Goal: Task Accomplishment & Management: Manage account settings

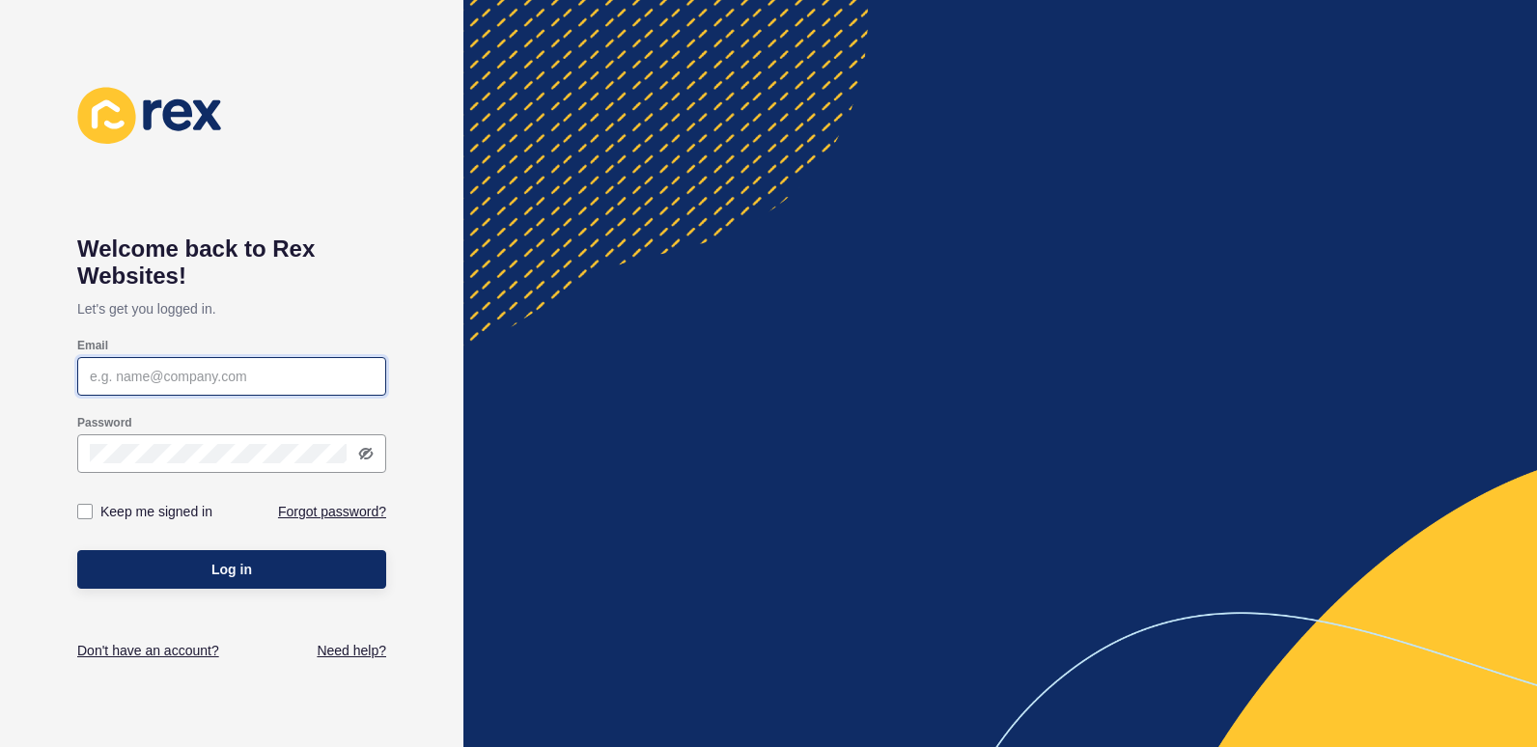
click at [327, 376] on input "Email" at bounding box center [232, 376] width 284 height 19
click at [242, 369] on input "Email" at bounding box center [232, 376] width 284 height 19
type input "[PERSON_NAME][EMAIL_ADDRESS][DOMAIN_NAME]"
click at [77, 550] on button "Log in" at bounding box center [231, 569] width 309 height 39
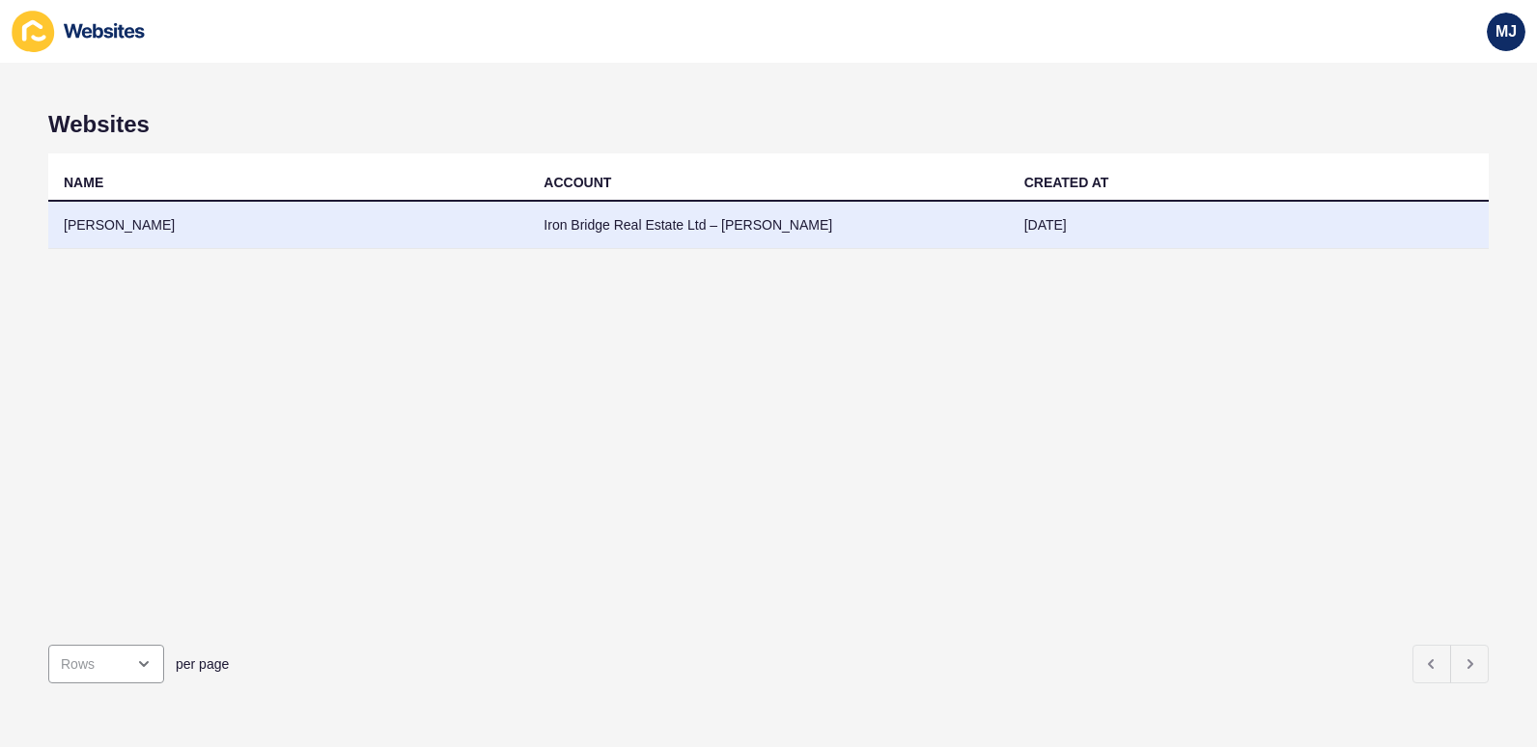
click at [97, 223] on td "[PERSON_NAME]" at bounding box center [288, 225] width 480 height 47
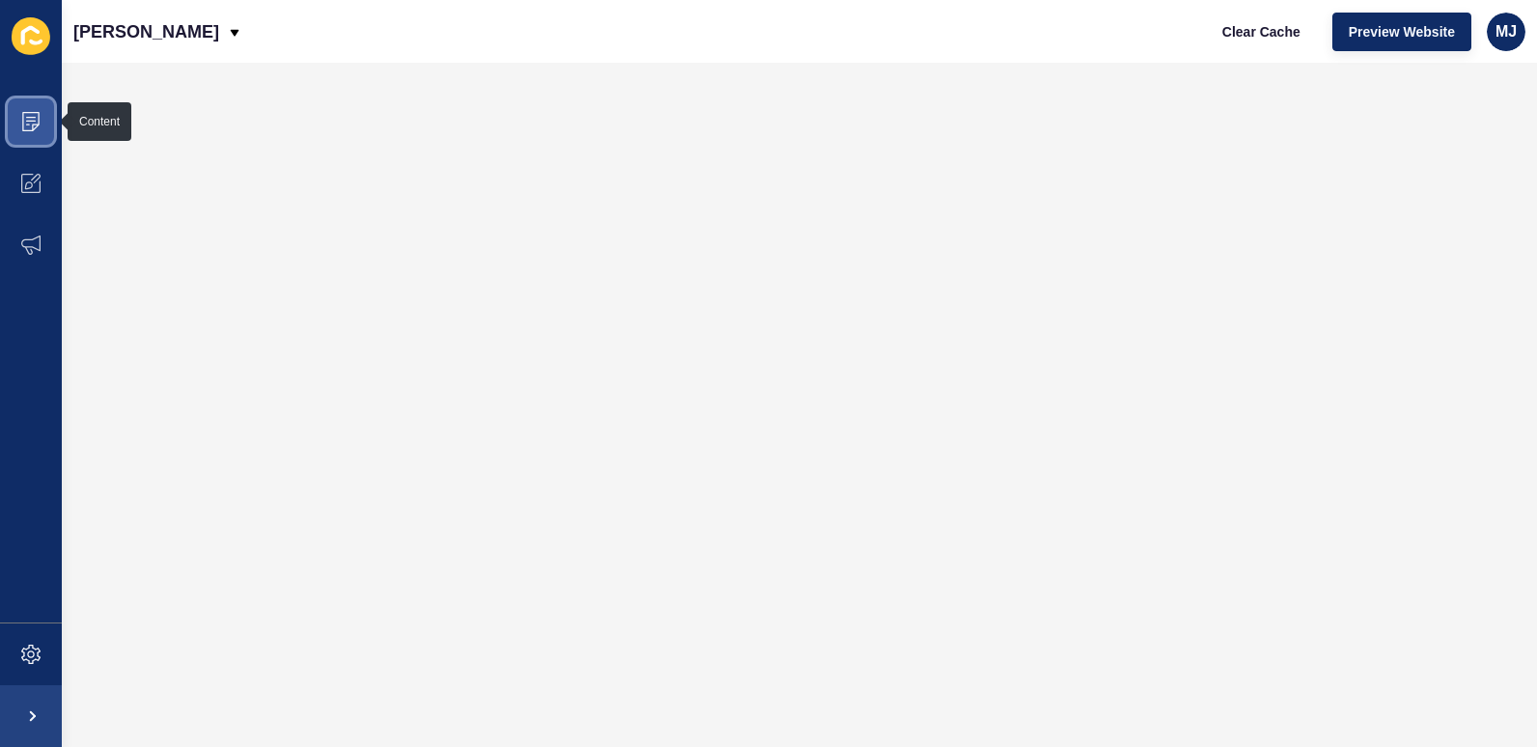
click at [33, 122] on icon at bounding box center [31, 121] width 10 height 1
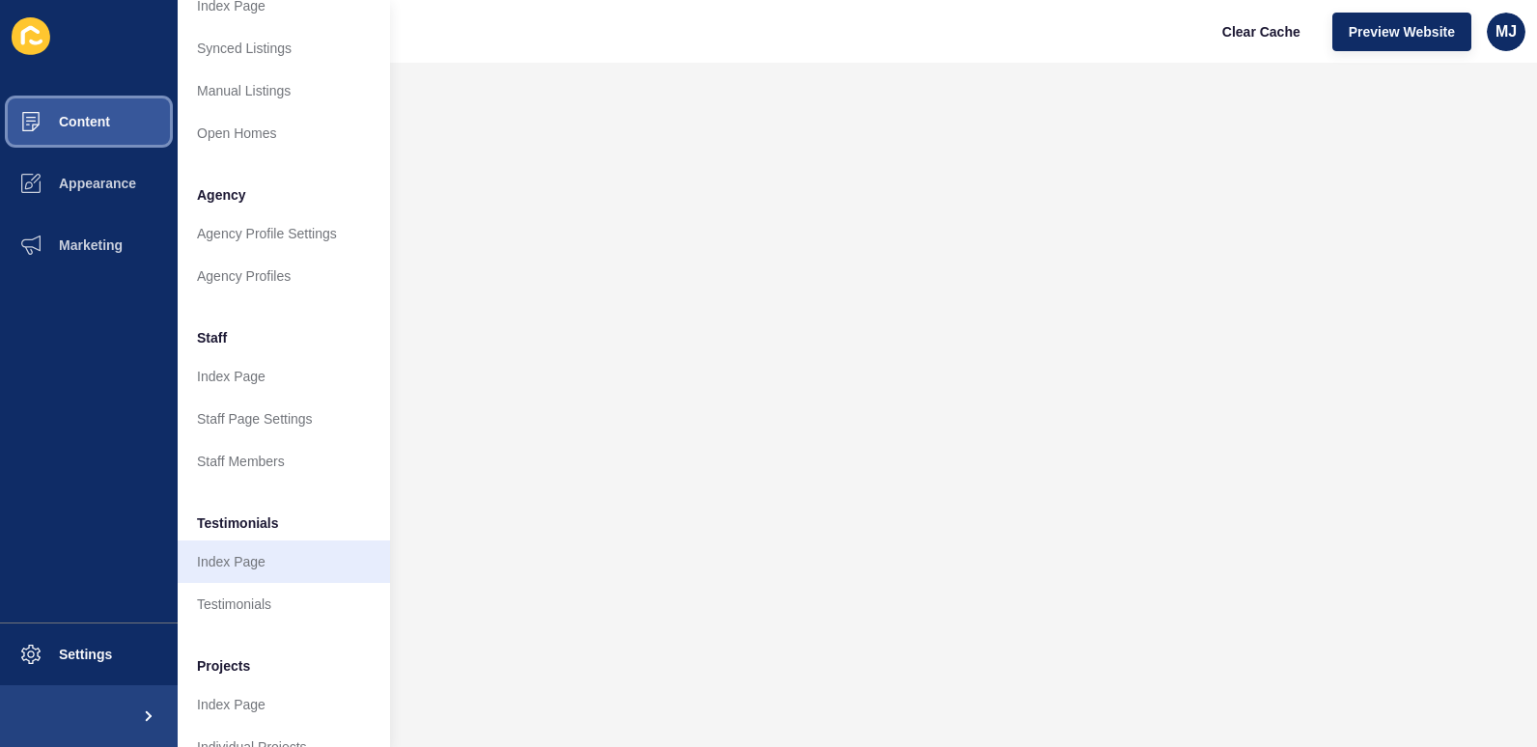
scroll to position [386, 0]
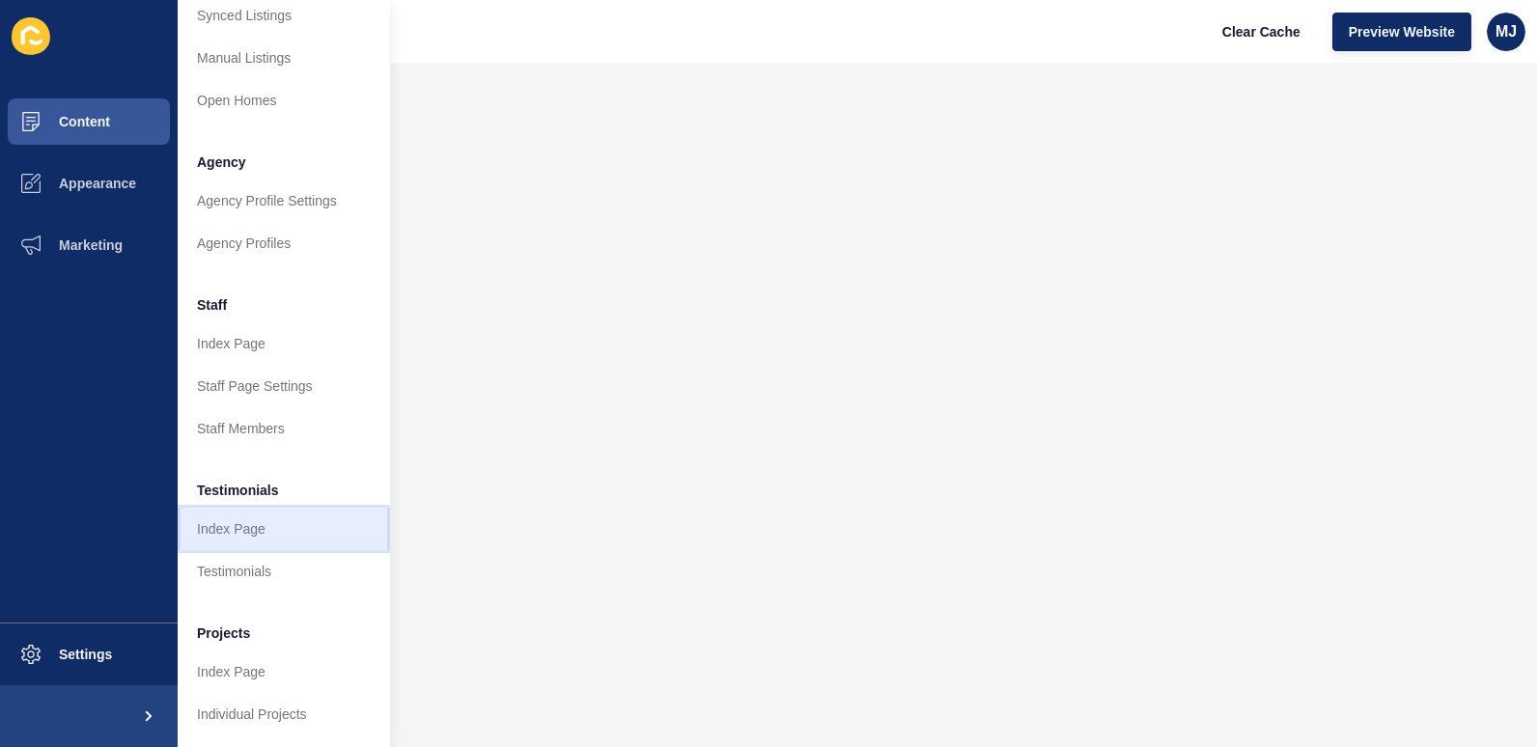
click at [249, 531] on link "Index Page" at bounding box center [284, 529] width 212 height 42
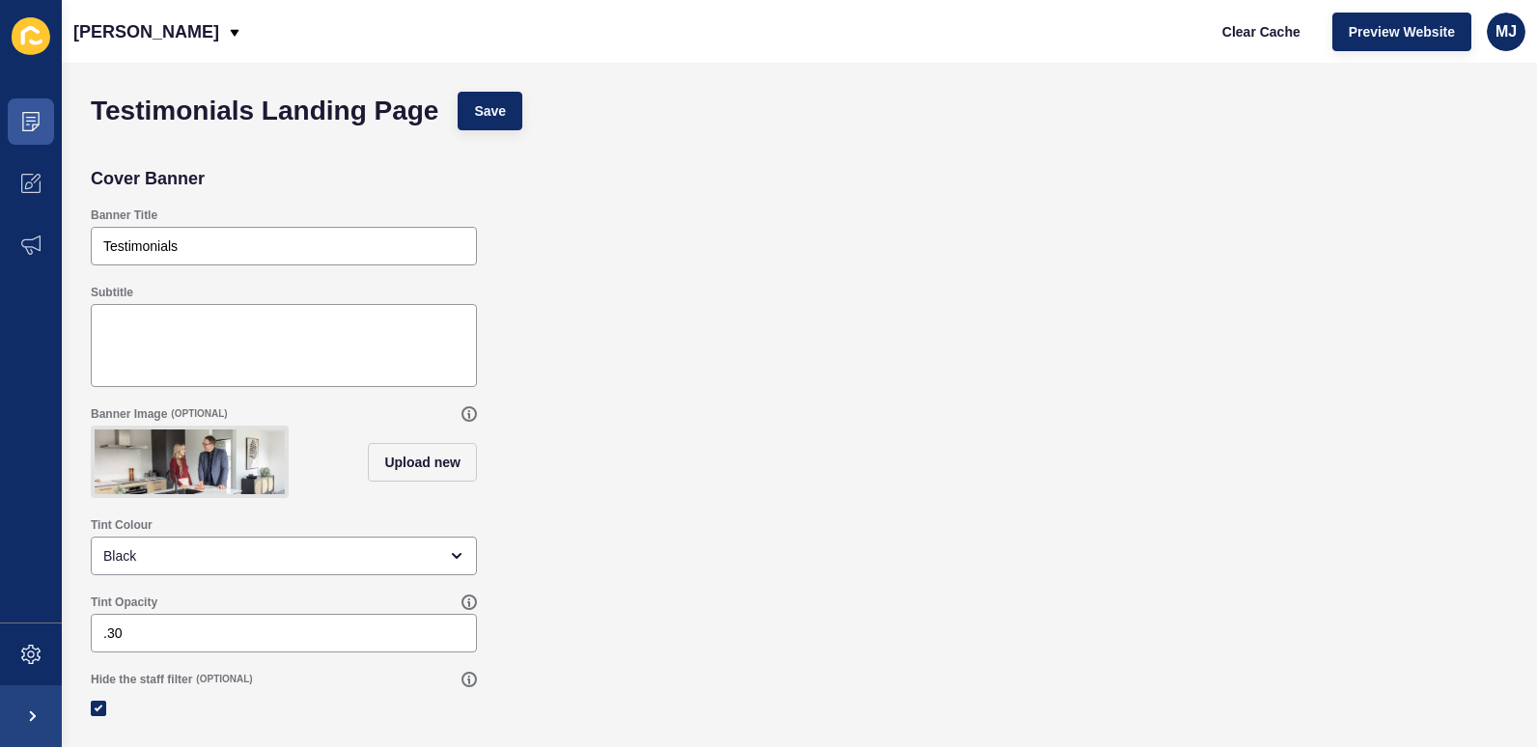
scroll to position [3, 0]
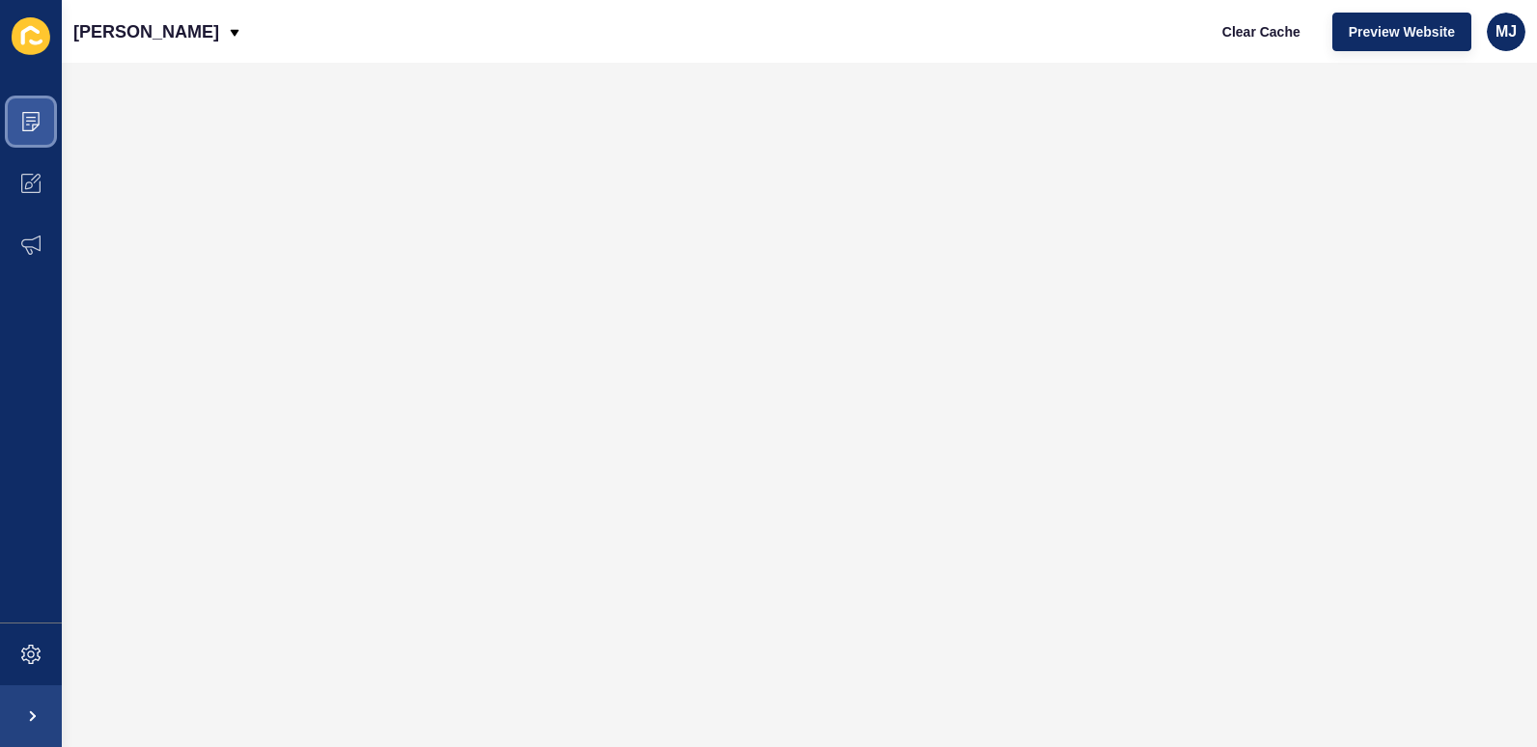
click at [35, 125] on icon at bounding box center [30, 121] width 17 height 19
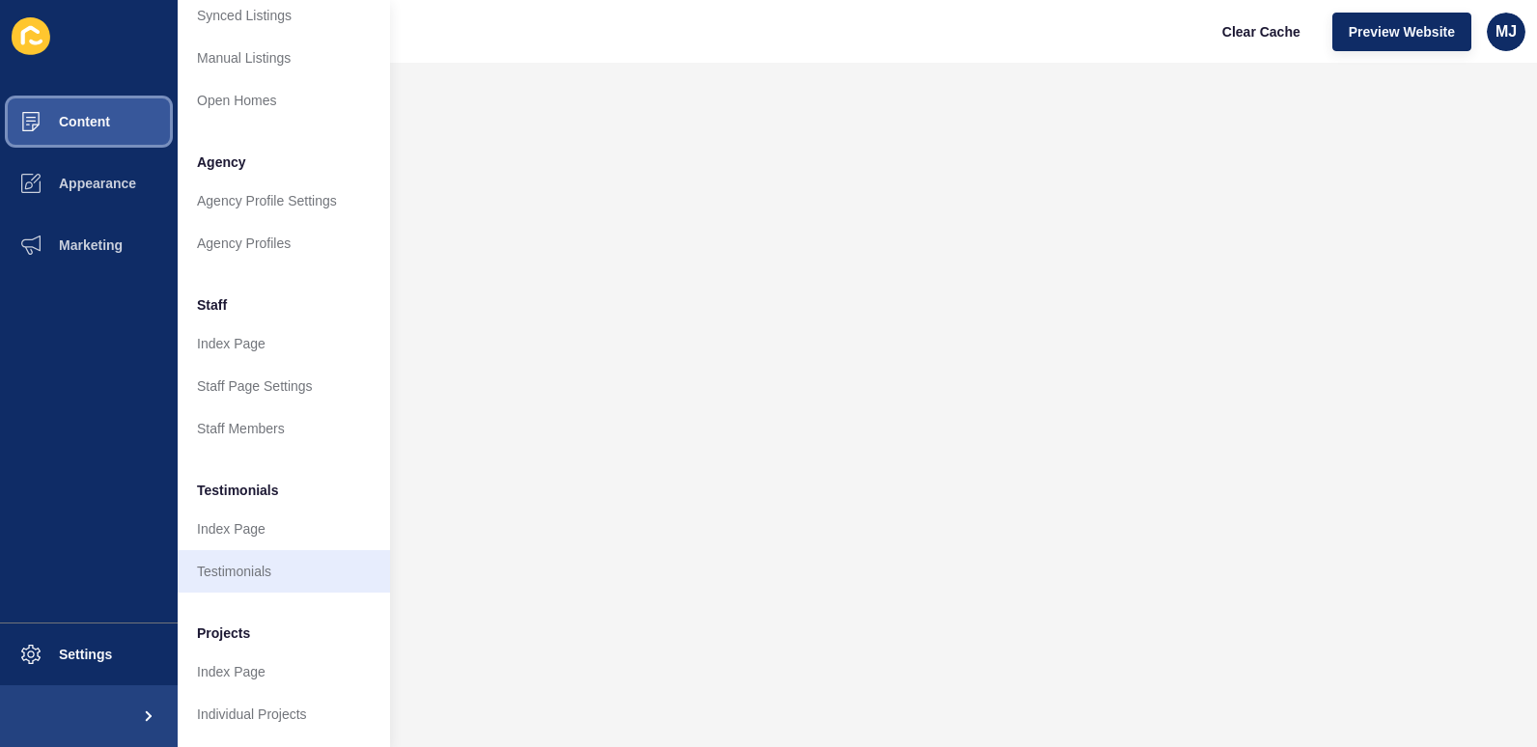
scroll to position [399, 0]
click at [262, 550] on link "Testimonials" at bounding box center [284, 571] width 212 height 42
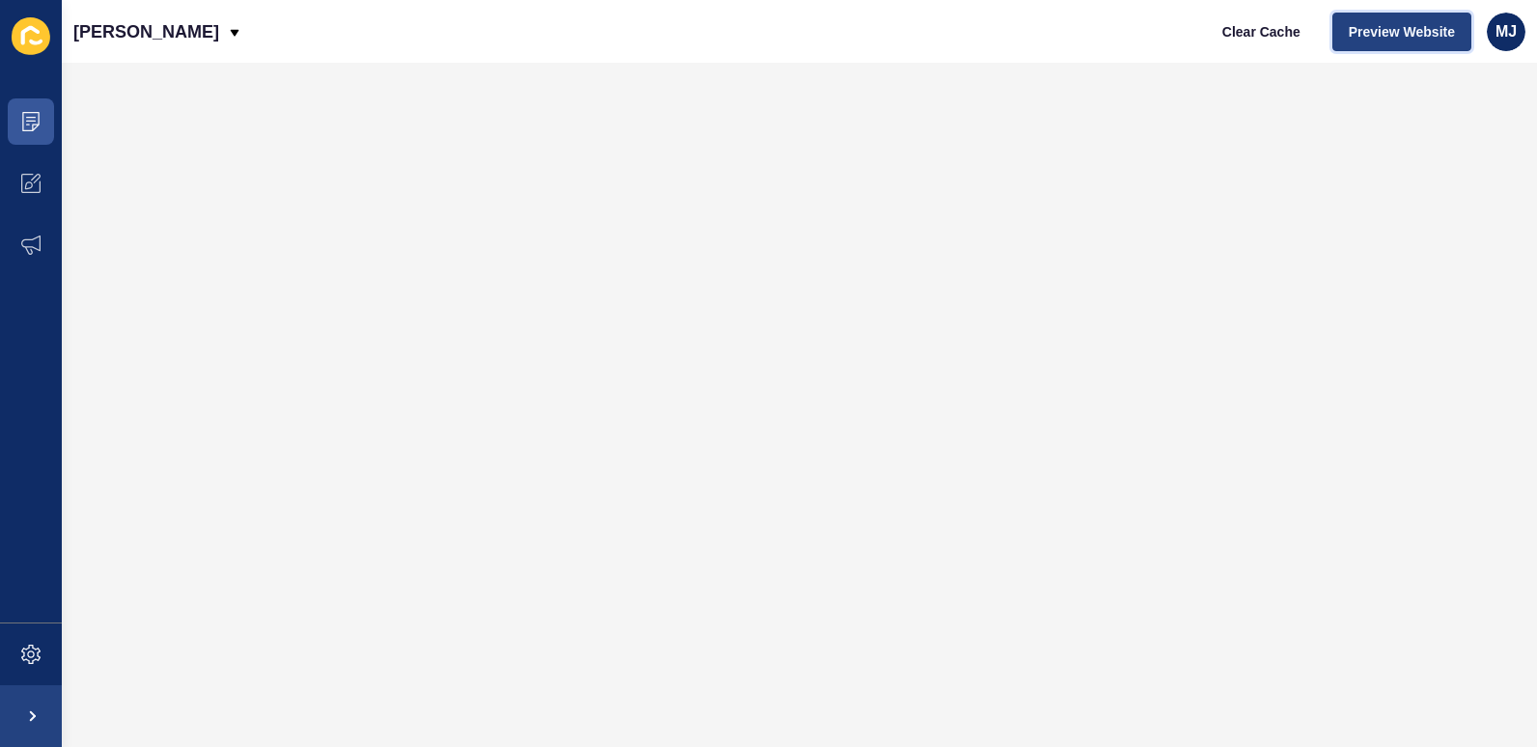
click at [1393, 41] on span "Preview Website" at bounding box center [1401, 31] width 106 height 19
click at [1399, 35] on span "Preview Website" at bounding box center [1401, 31] width 106 height 19
click at [1372, 29] on span "Preview Website" at bounding box center [1401, 31] width 106 height 19
click at [32, 112] on icon at bounding box center [30, 121] width 17 height 19
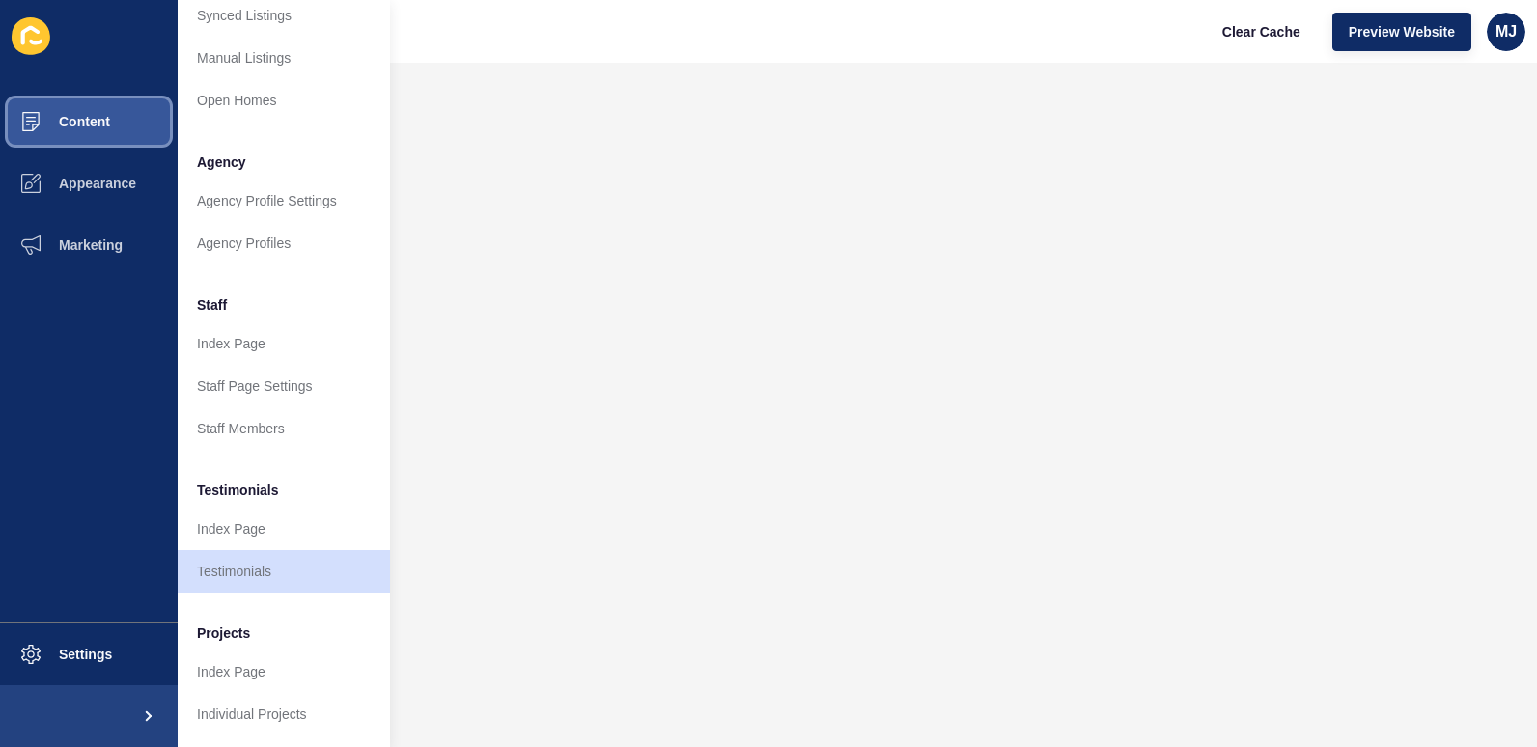
scroll to position [399, 0]
click at [282, 550] on link "Testimonials" at bounding box center [284, 571] width 212 height 42
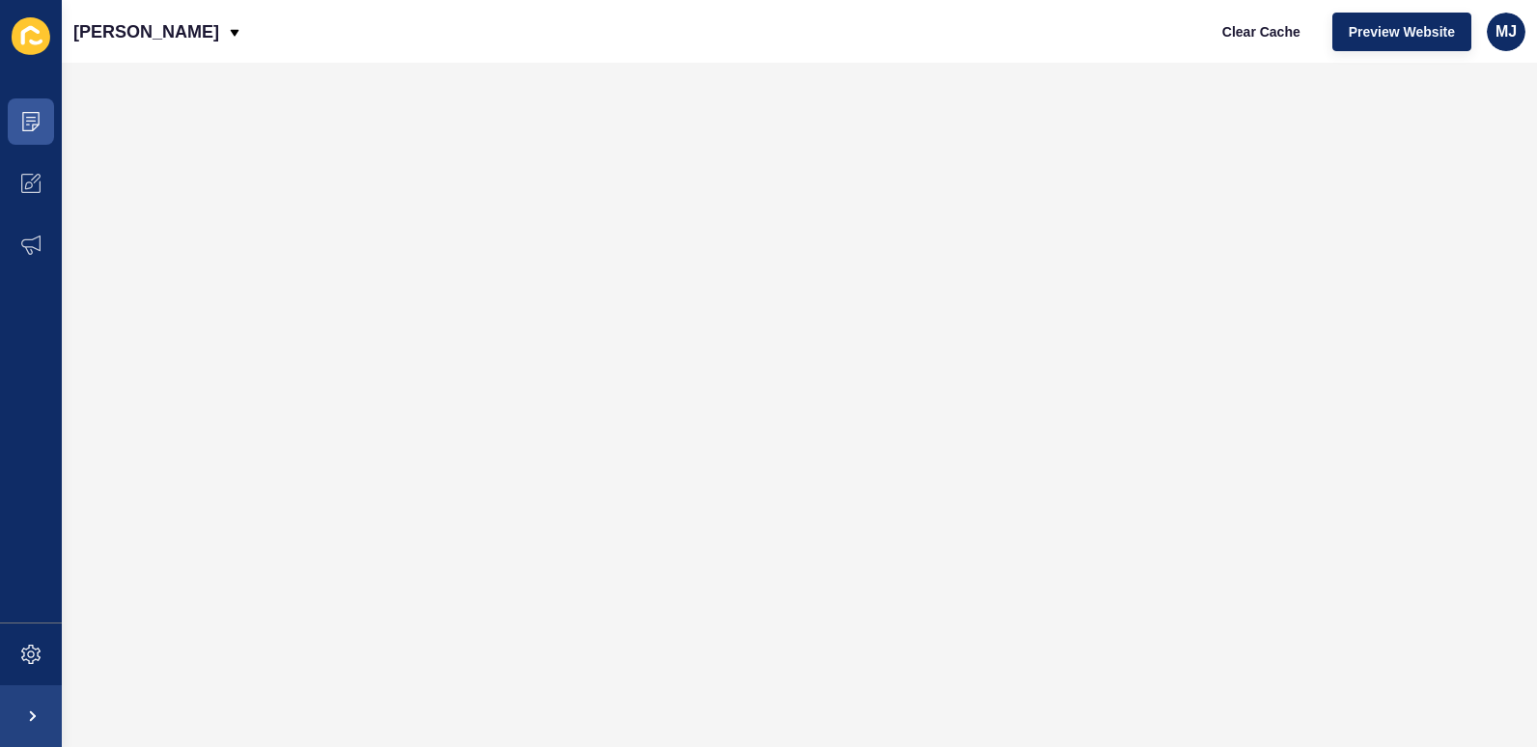
scroll to position [0, 0]
click at [1427, 37] on span "Preview Website" at bounding box center [1401, 31] width 106 height 19
click at [21, 122] on span at bounding box center [31, 122] width 62 height 62
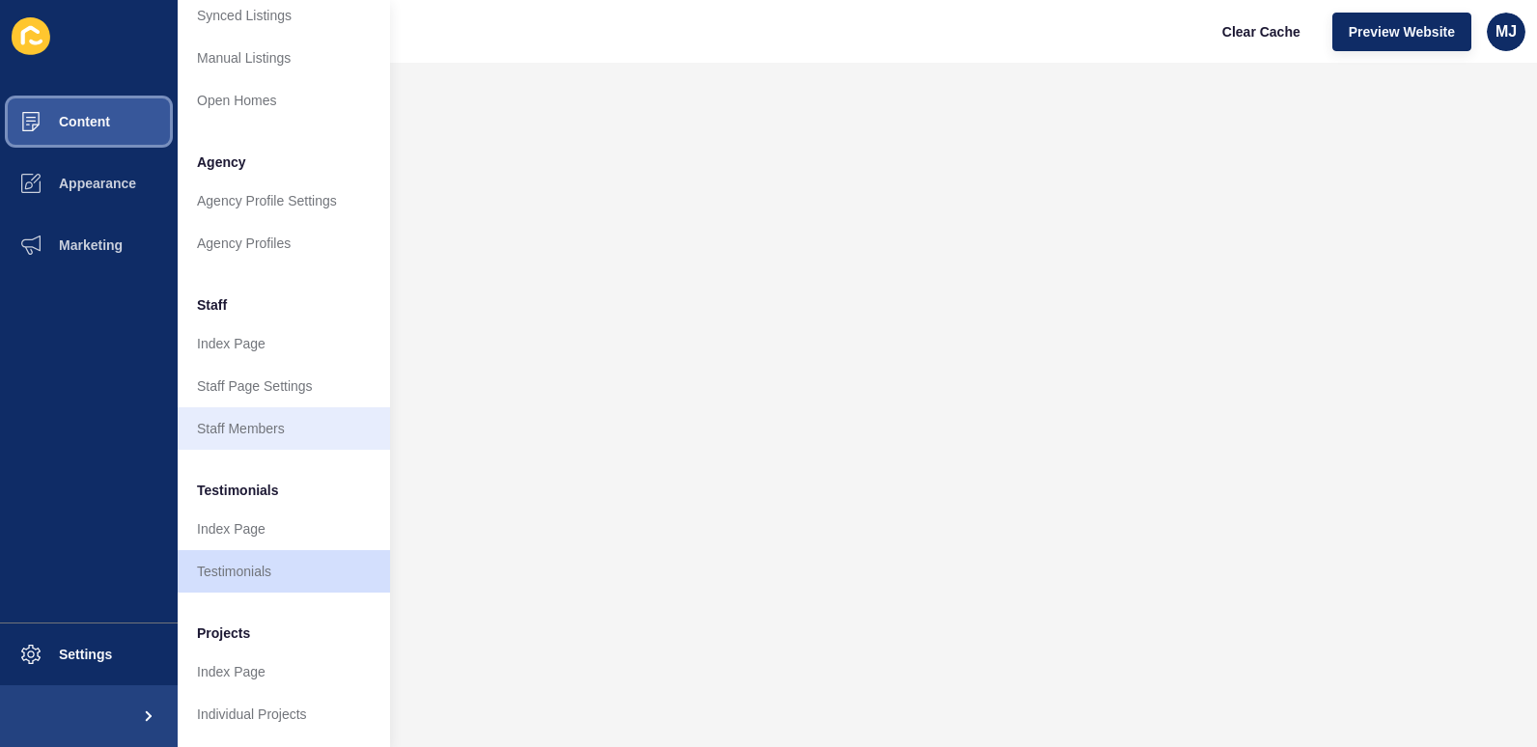
scroll to position [386, 0]
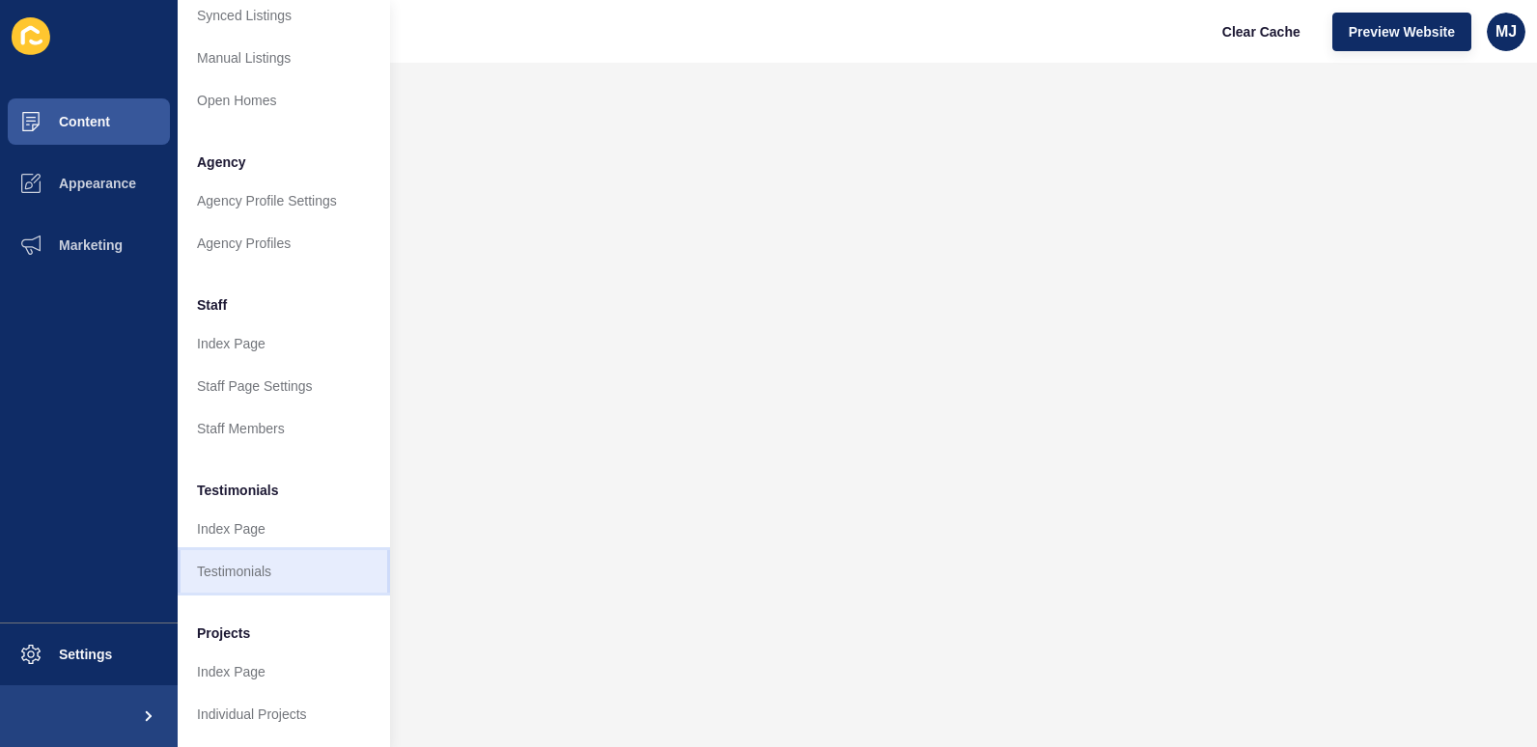
click at [270, 571] on link "Testimonials" at bounding box center [284, 571] width 212 height 42
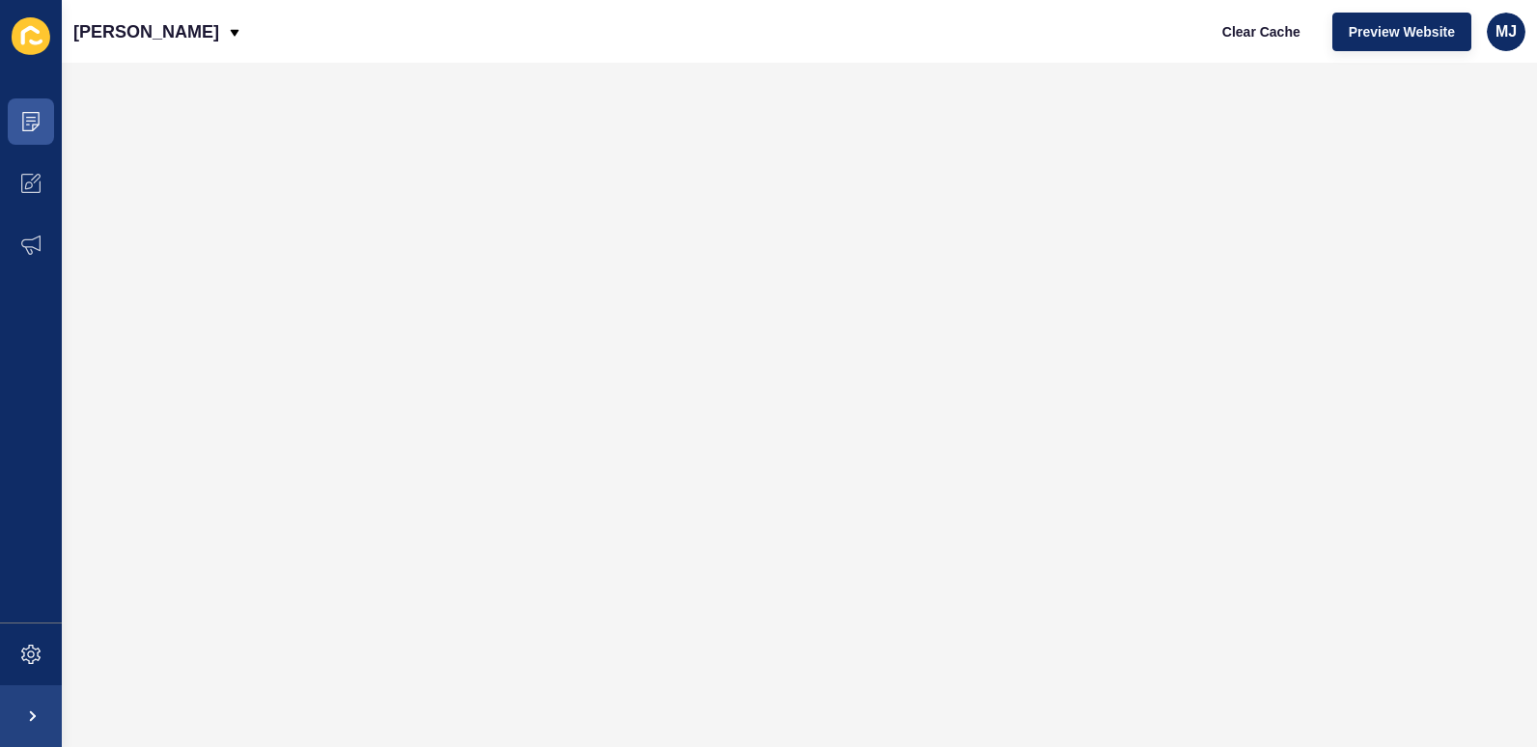
scroll to position [0, 0]
click at [1413, 30] on span "Preview Website" at bounding box center [1401, 31] width 106 height 19
click at [34, 116] on icon at bounding box center [30, 121] width 19 height 19
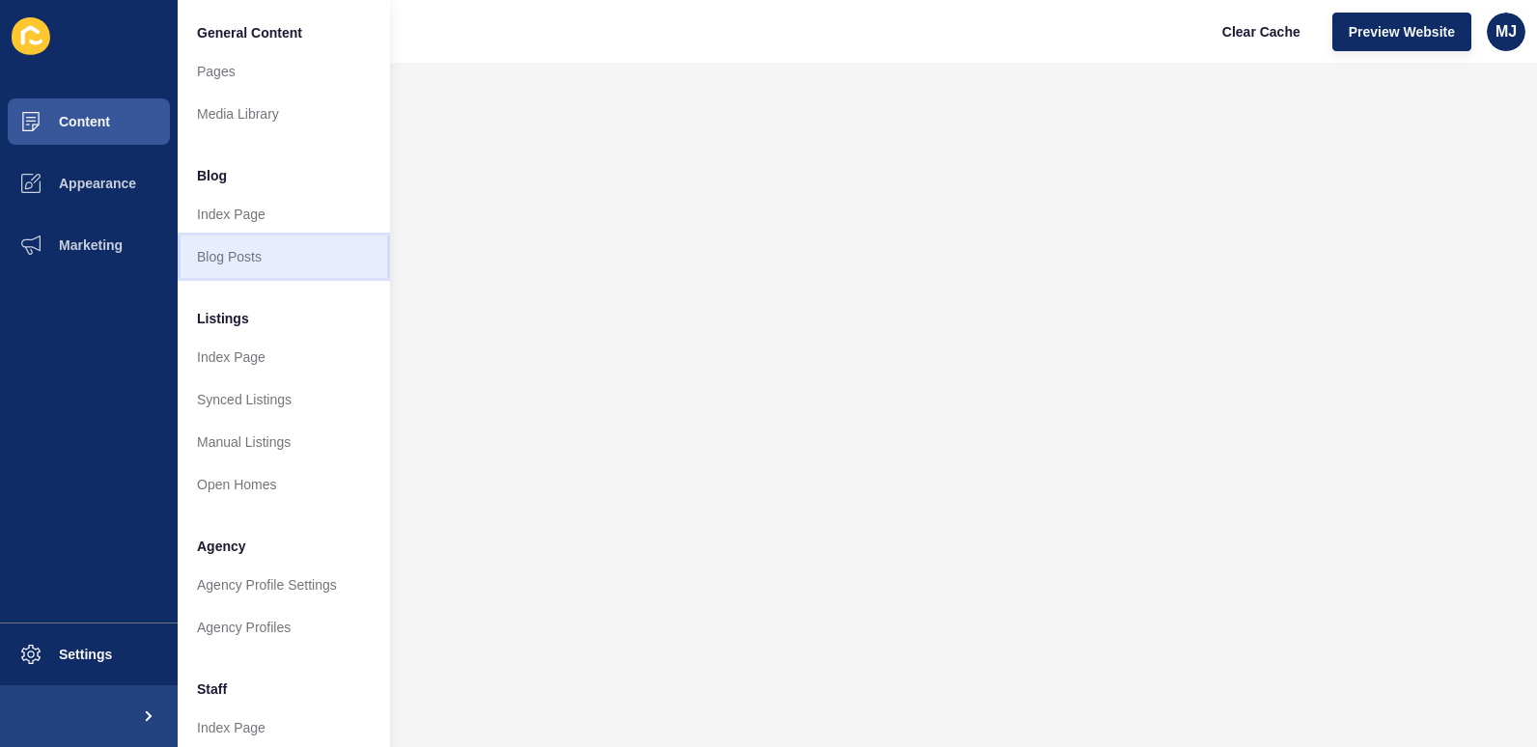
click at [228, 265] on link "Blog Posts" at bounding box center [284, 256] width 212 height 42
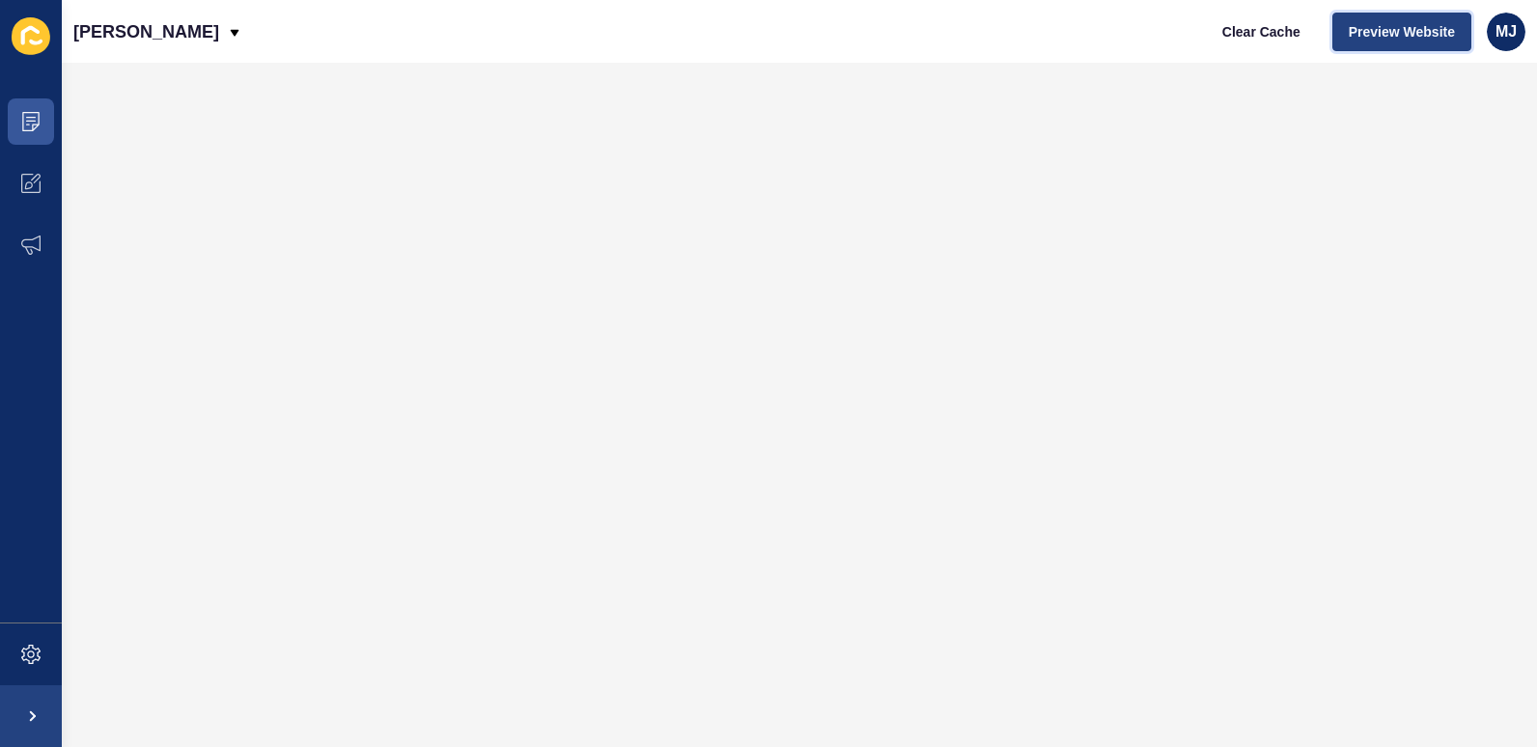
click at [1385, 30] on span "Preview Website" at bounding box center [1401, 31] width 106 height 19
click at [1367, 28] on span "Preview Website" at bounding box center [1401, 31] width 106 height 19
